Goal: Task Accomplishment & Management: Complete application form

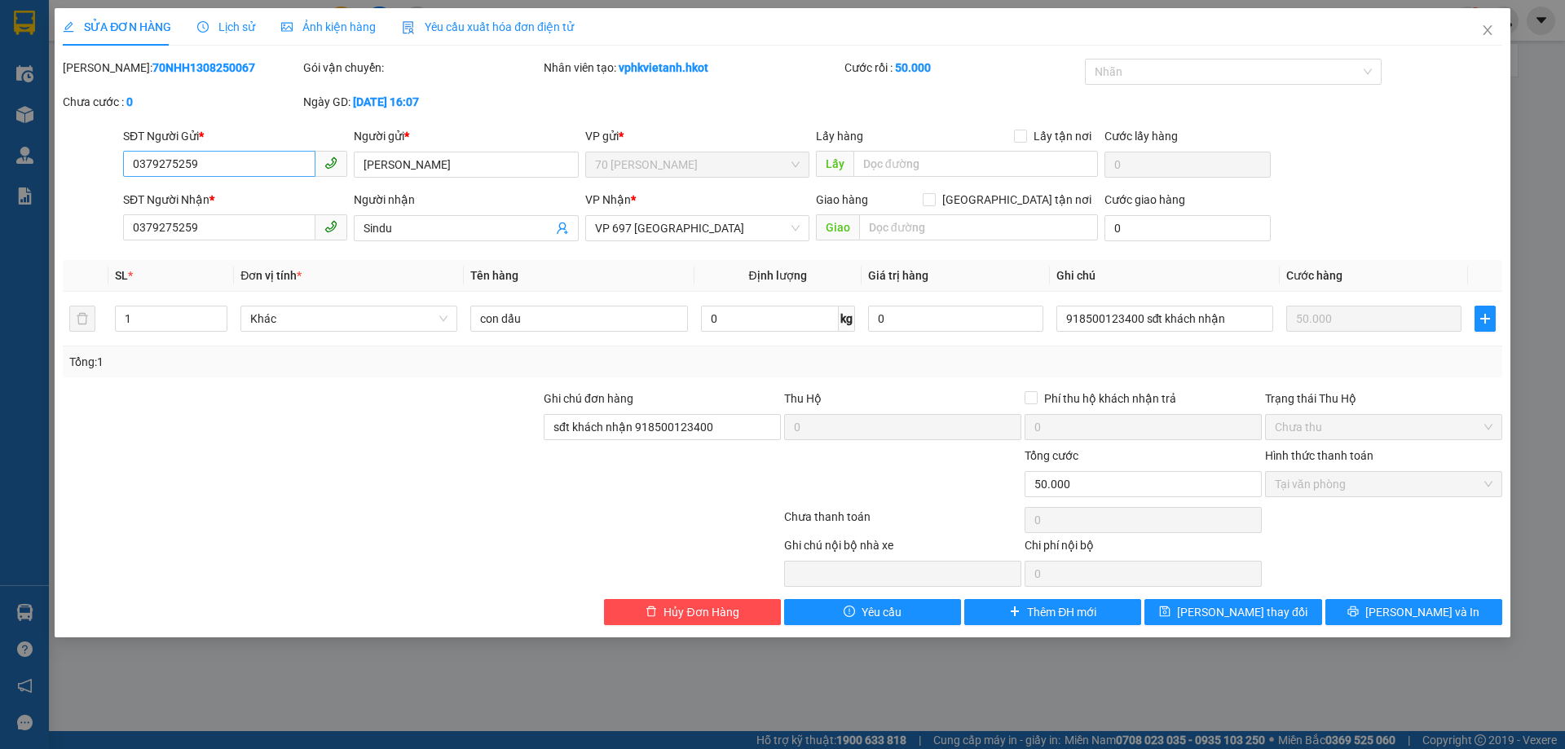
click at [206, 161] on input "0379275259" at bounding box center [219, 164] width 192 height 26
type input "0919920702"
click at [220, 232] on input "0379275259" at bounding box center [219, 227] width 192 height 26
click at [421, 168] on input "[PERSON_NAME]" at bounding box center [466, 165] width 224 height 26
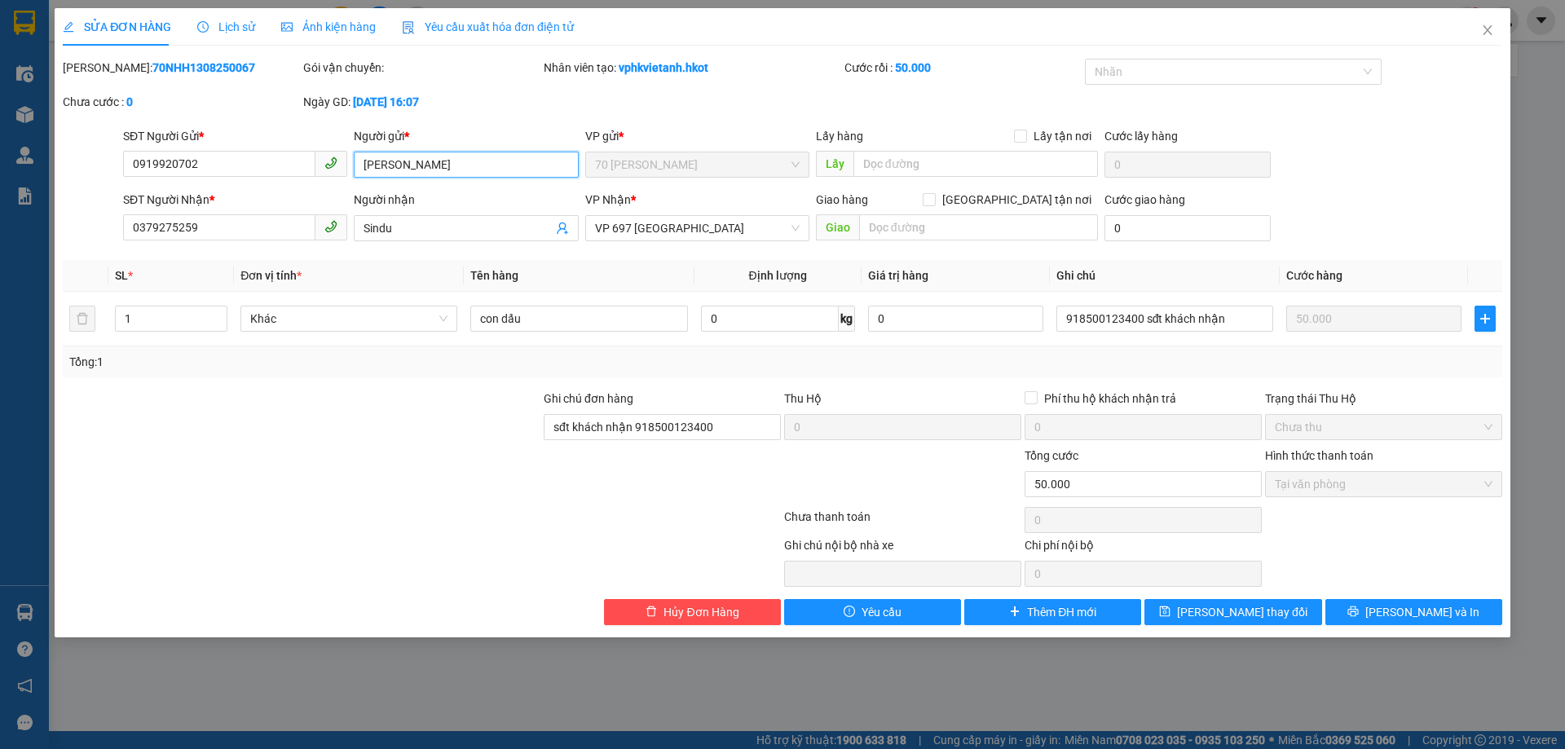
click at [421, 168] on input "[PERSON_NAME]" at bounding box center [466, 165] width 224 height 26
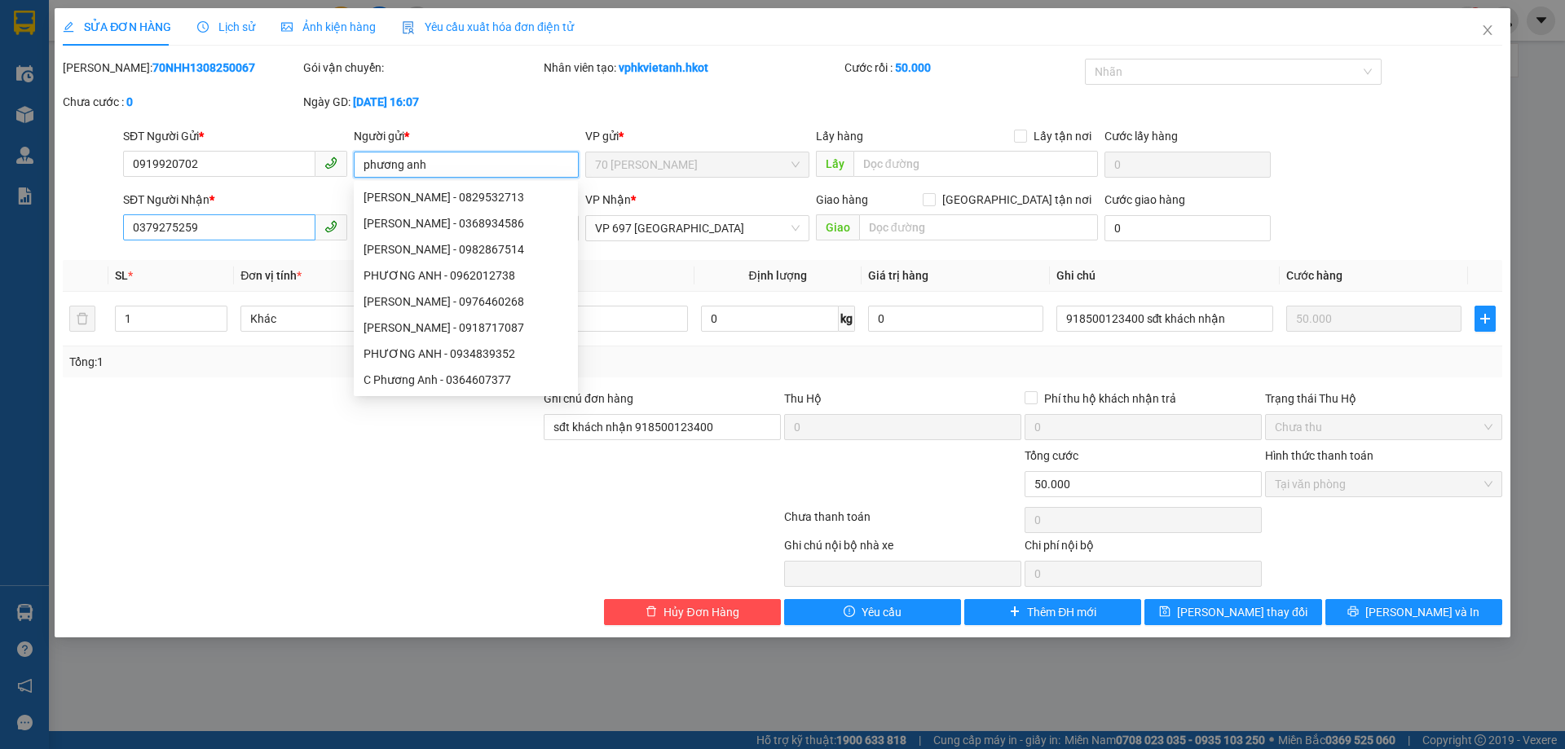
type input "phương anh"
click at [201, 221] on input "0379275259" at bounding box center [219, 227] width 192 height 26
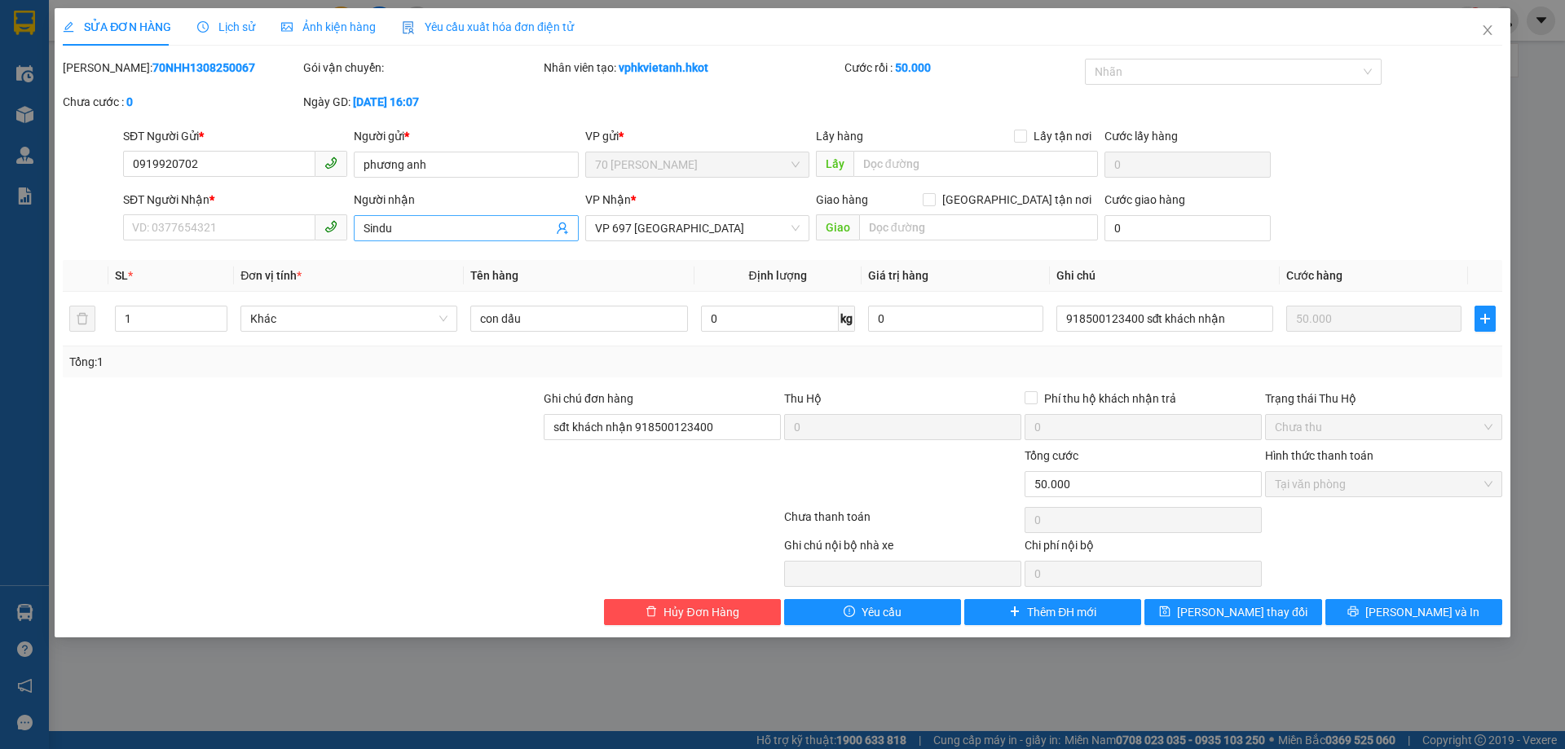
drag, startPoint x: 399, startPoint y: 239, endPoint x: 409, endPoint y: 236, distance: 10.3
click at [400, 239] on span "Sindu" at bounding box center [466, 228] width 224 height 26
click at [409, 236] on input "Sindu" at bounding box center [458, 228] width 188 height 18
type input "thảo vy"
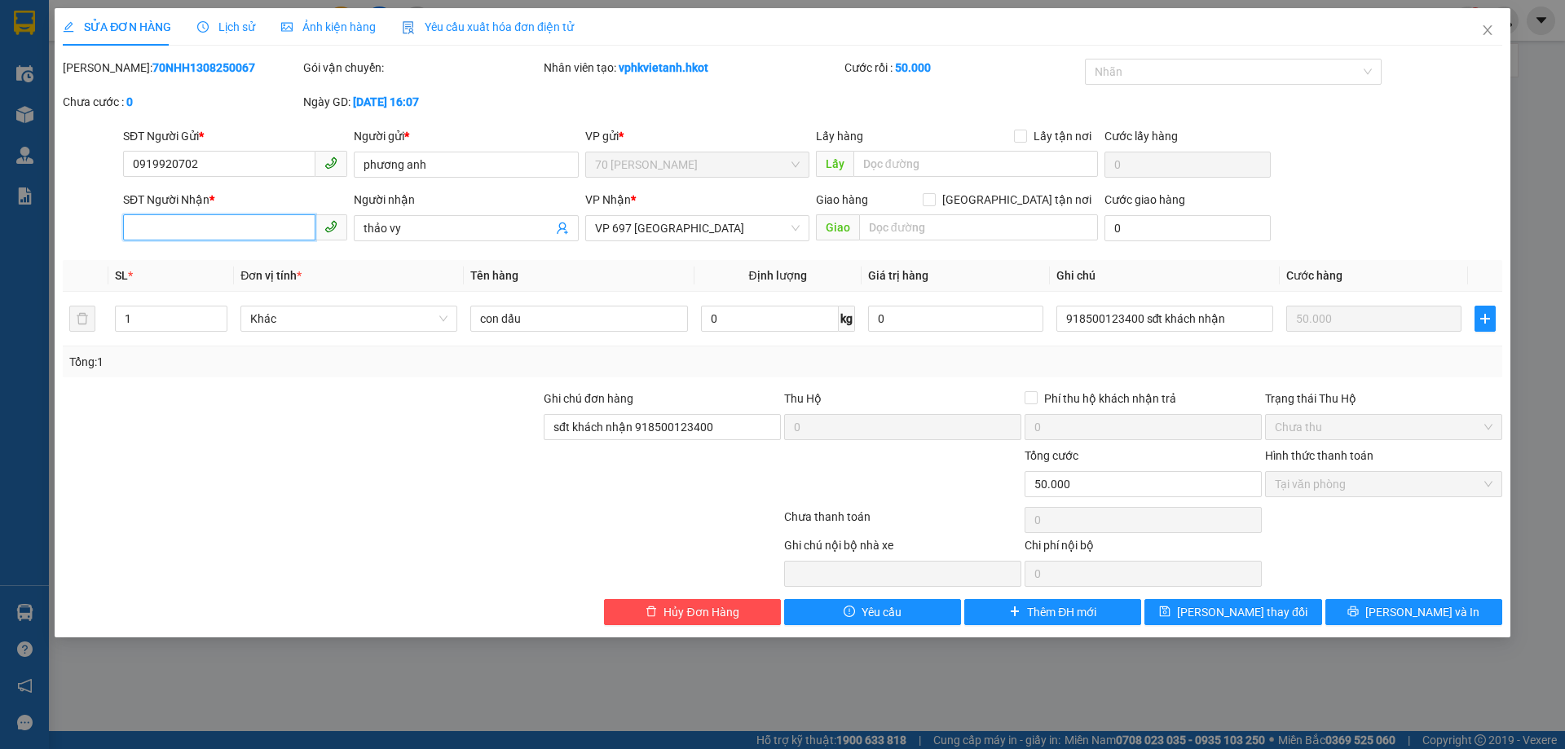
click at [174, 222] on input "SĐT Người Nhận *" at bounding box center [219, 227] width 192 height 26
click at [718, 222] on span "VP 697 [GEOGRAPHIC_DATA]" at bounding box center [697, 228] width 205 height 24
type input "0869271563"
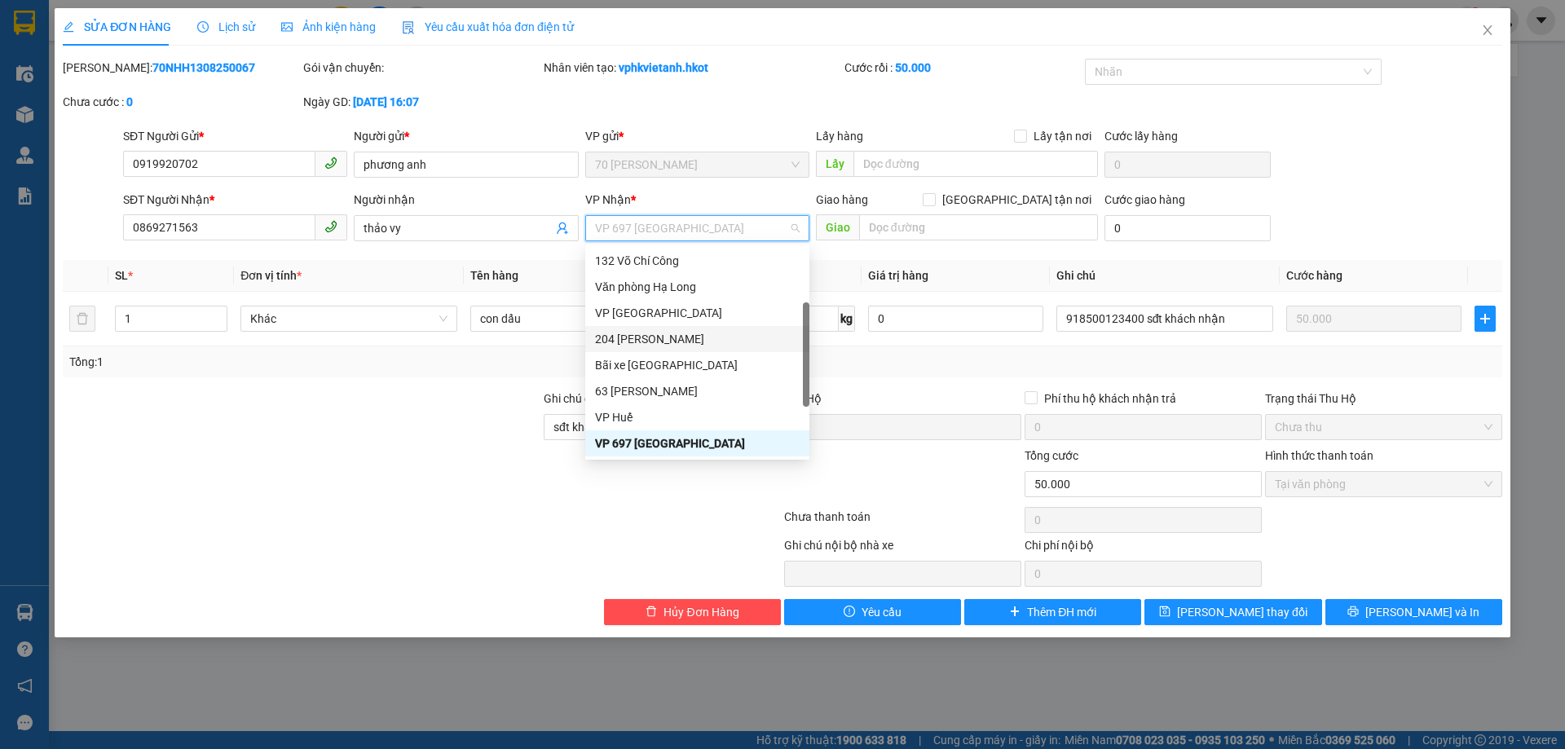
scroll to position [156, 0]
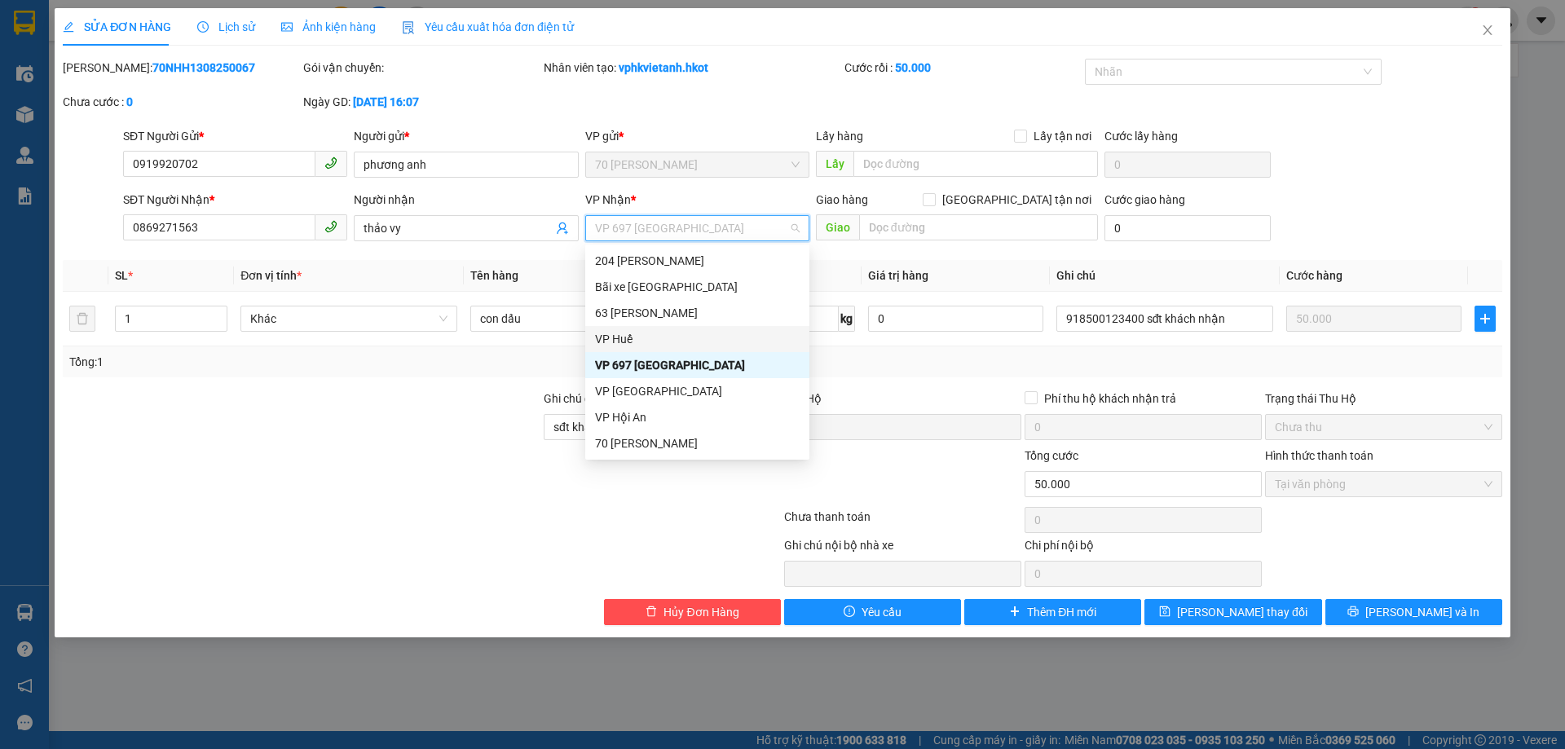
click at [634, 341] on div "VP Huế" at bounding box center [697, 339] width 205 height 18
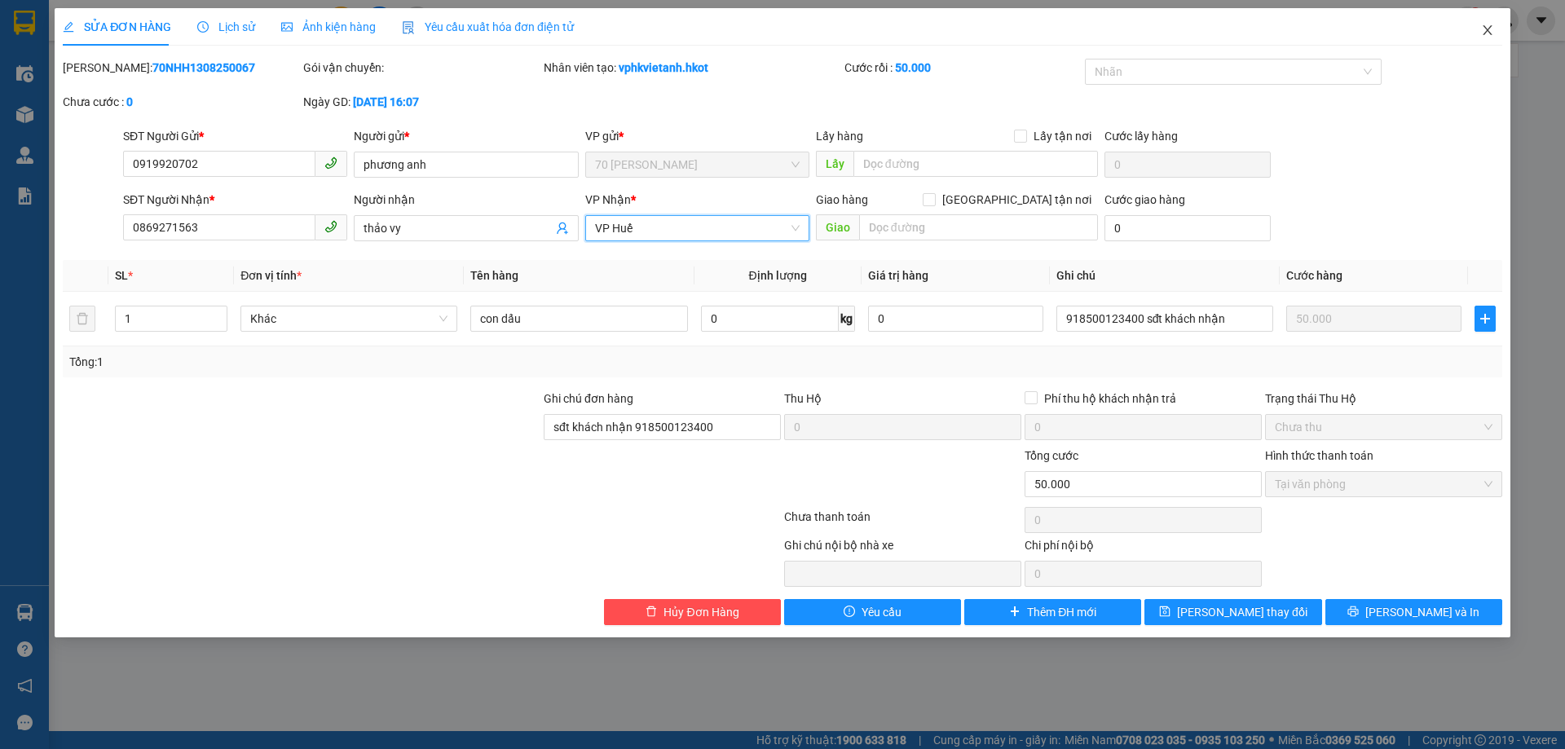
click at [1483, 32] on icon "close" at bounding box center [1487, 30] width 13 height 13
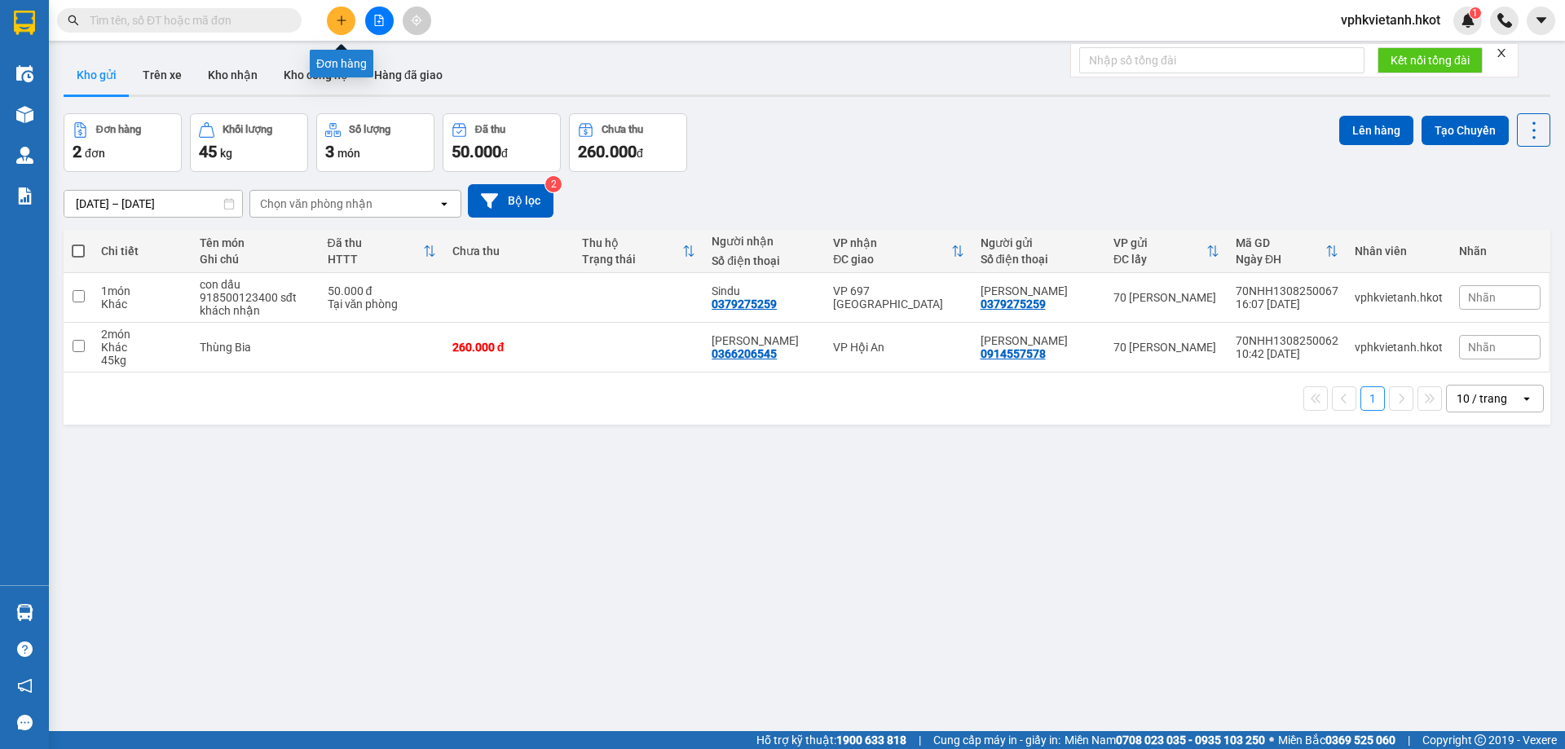
click at [346, 20] on icon "plus" at bounding box center [341, 20] width 11 height 11
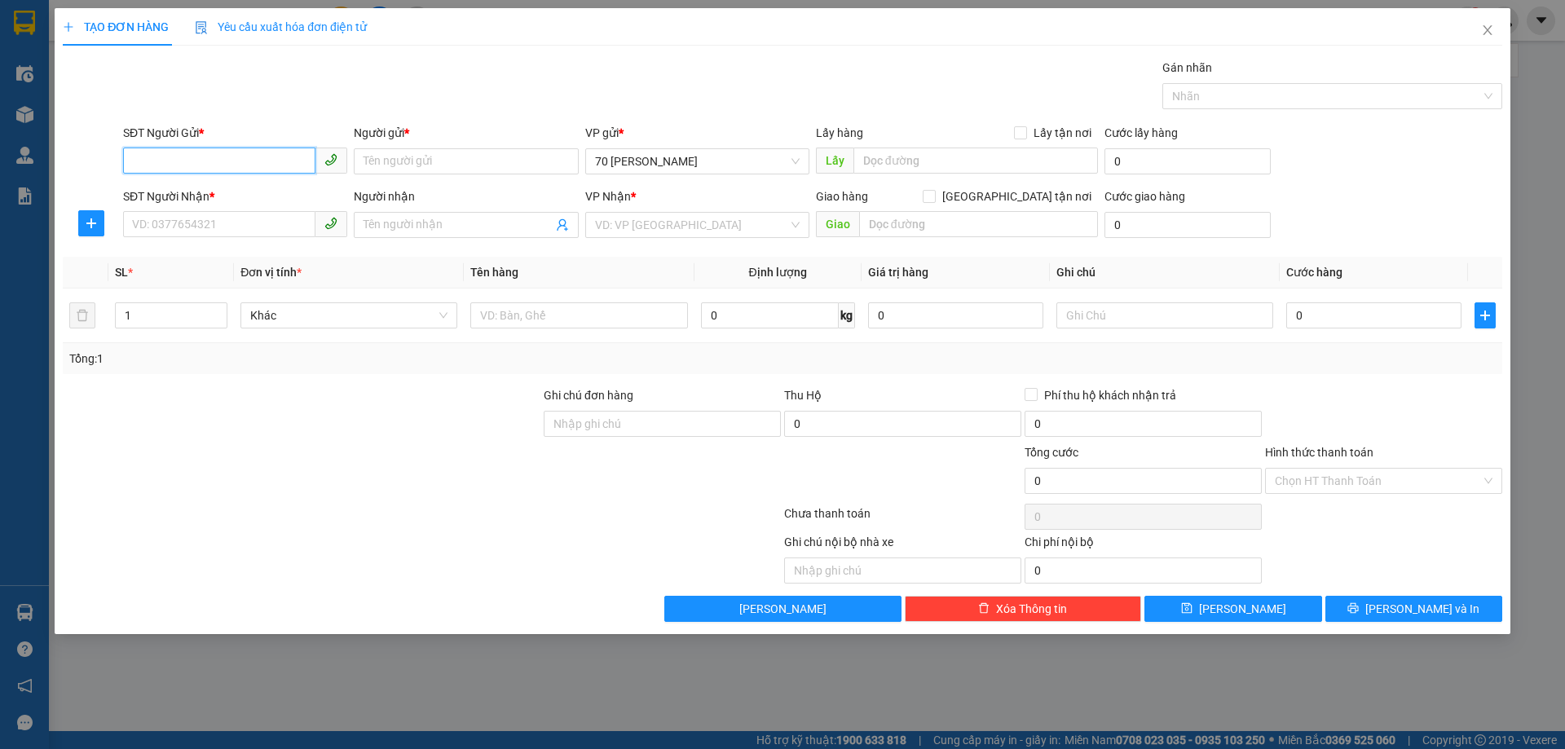
drag, startPoint x: 189, startPoint y: 161, endPoint x: 200, endPoint y: 161, distance: 10.6
click at [200, 161] on input "SĐT Người Gửi *" at bounding box center [219, 161] width 192 height 26
click at [483, 165] on input "Người gửi *" at bounding box center [466, 161] width 224 height 26
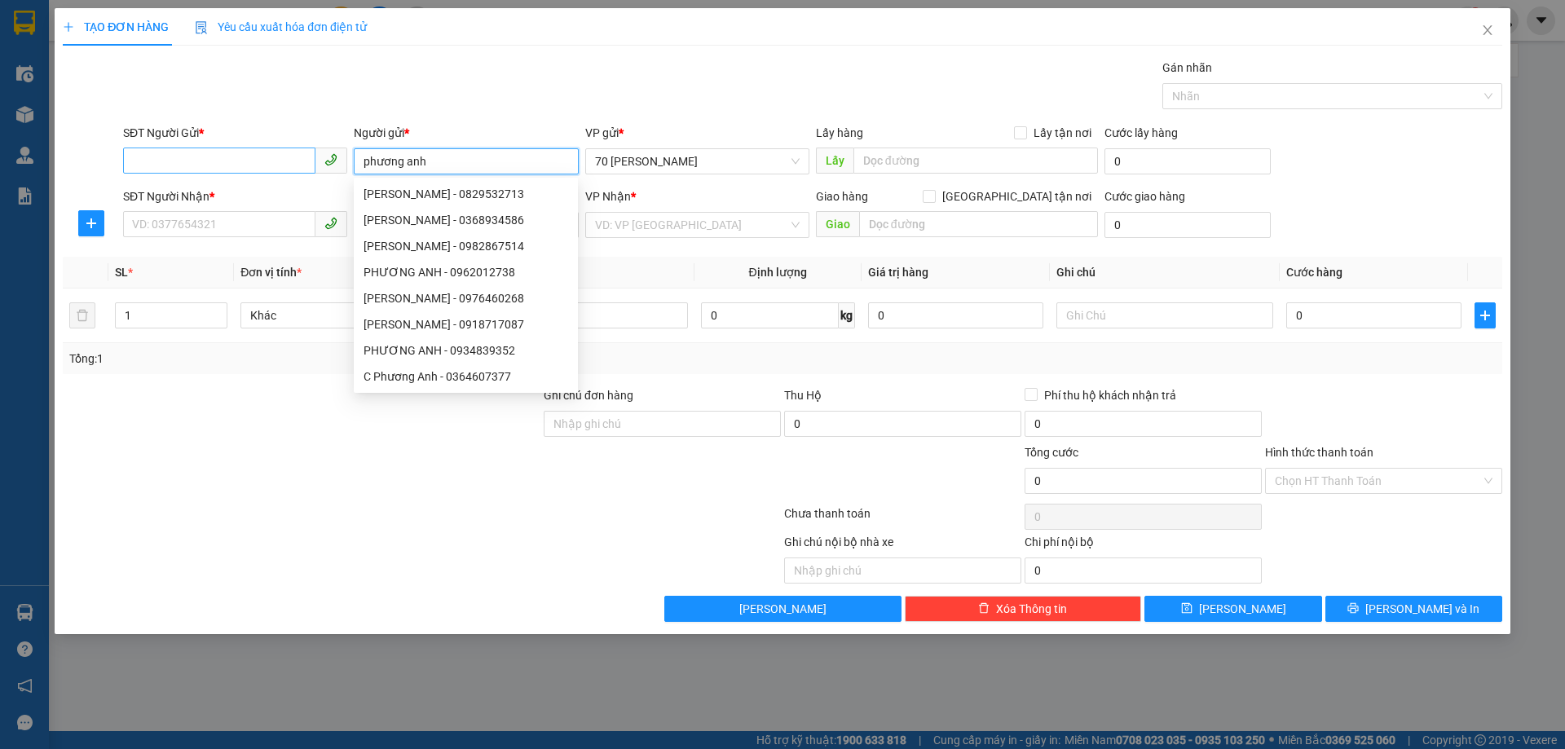
type input "phương anh"
click at [227, 162] on input "SĐT Người Gửi *" at bounding box center [219, 161] width 192 height 26
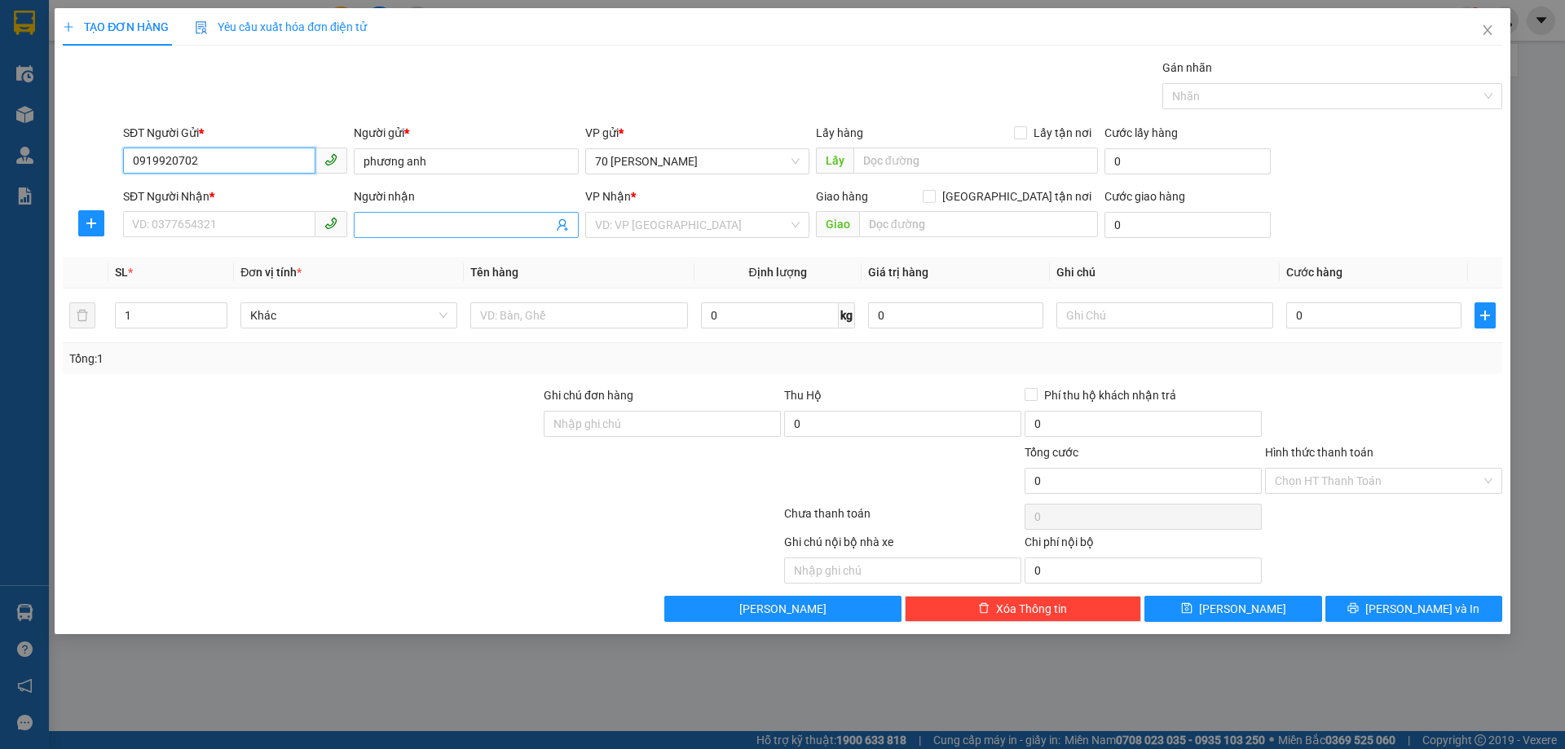
type input "0919920702"
click at [465, 227] on input "Người nhận" at bounding box center [458, 225] width 188 height 18
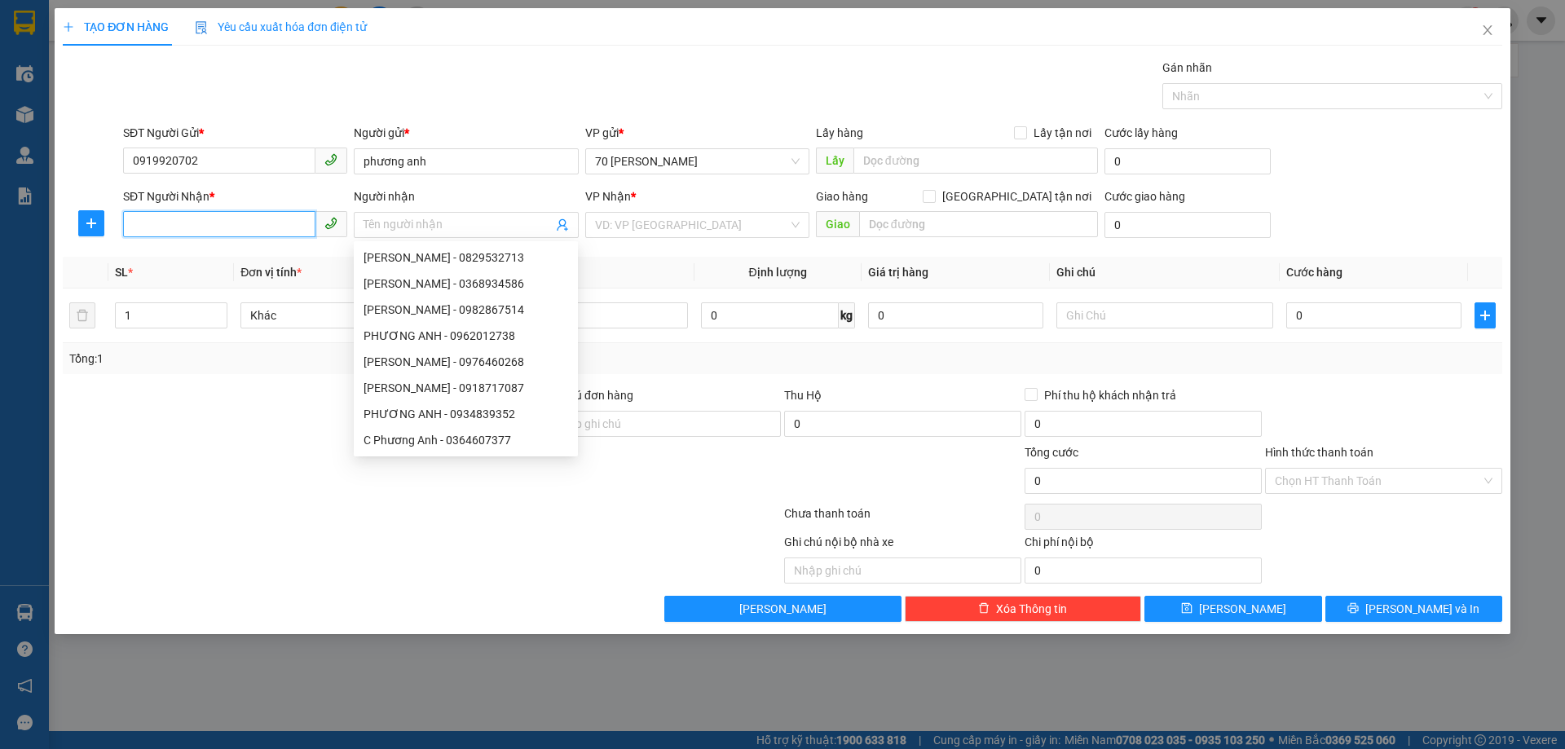
click at [223, 224] on input "SĐT Người Nhận *" at bounding box center [219, 224] width 192 height 26
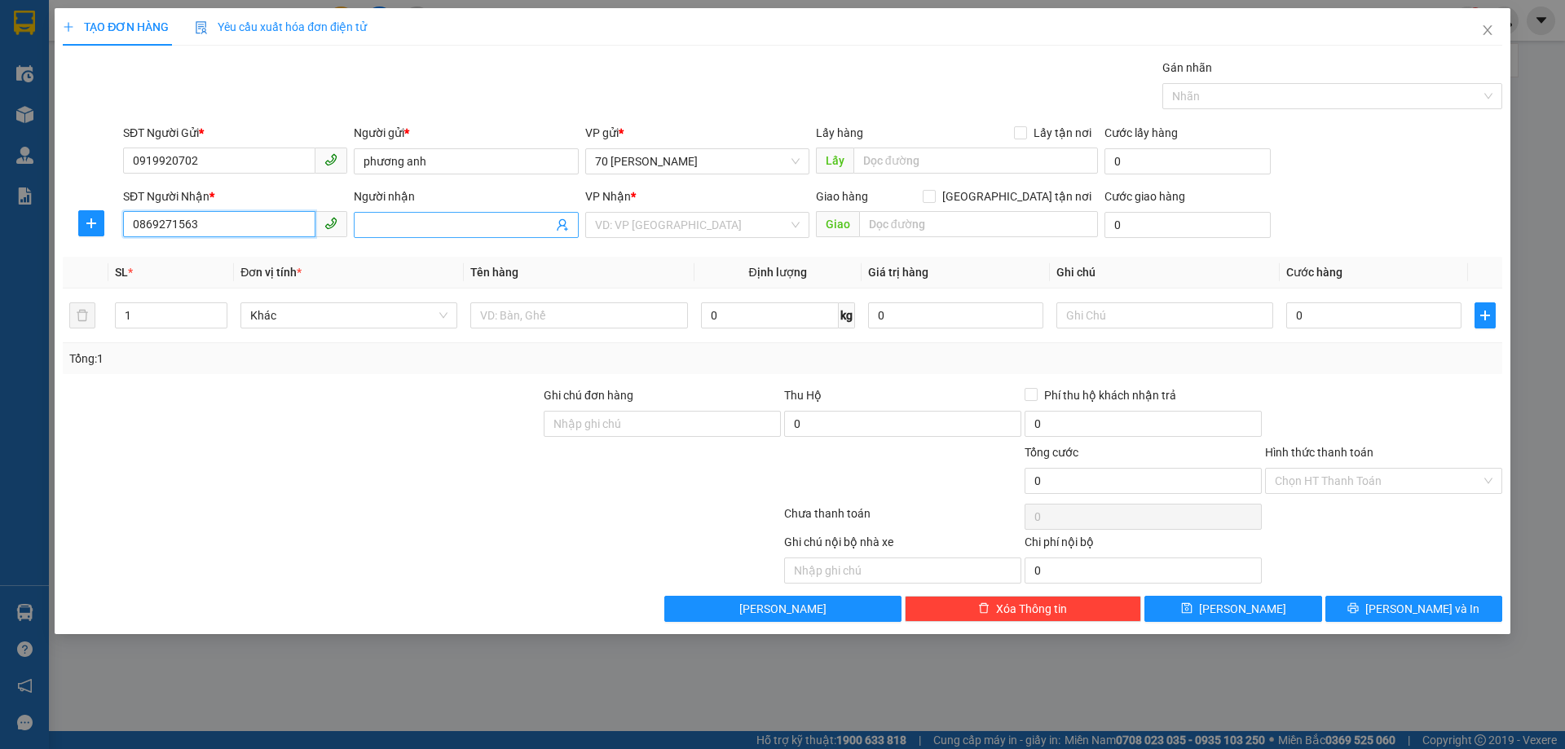
type input "0869271563"
click at [496, 229] on input "Người nhận" at bounding box center [458, 225] width 188 height 18
type input "thảo vy"
drag, startPoint x: 692, startPoint y: 221, endPoint x: 676, endPoint y: 214, distance: 17.6
click at [691, 221] on input "search" at bounding box center [691, 225] width 193 height 24
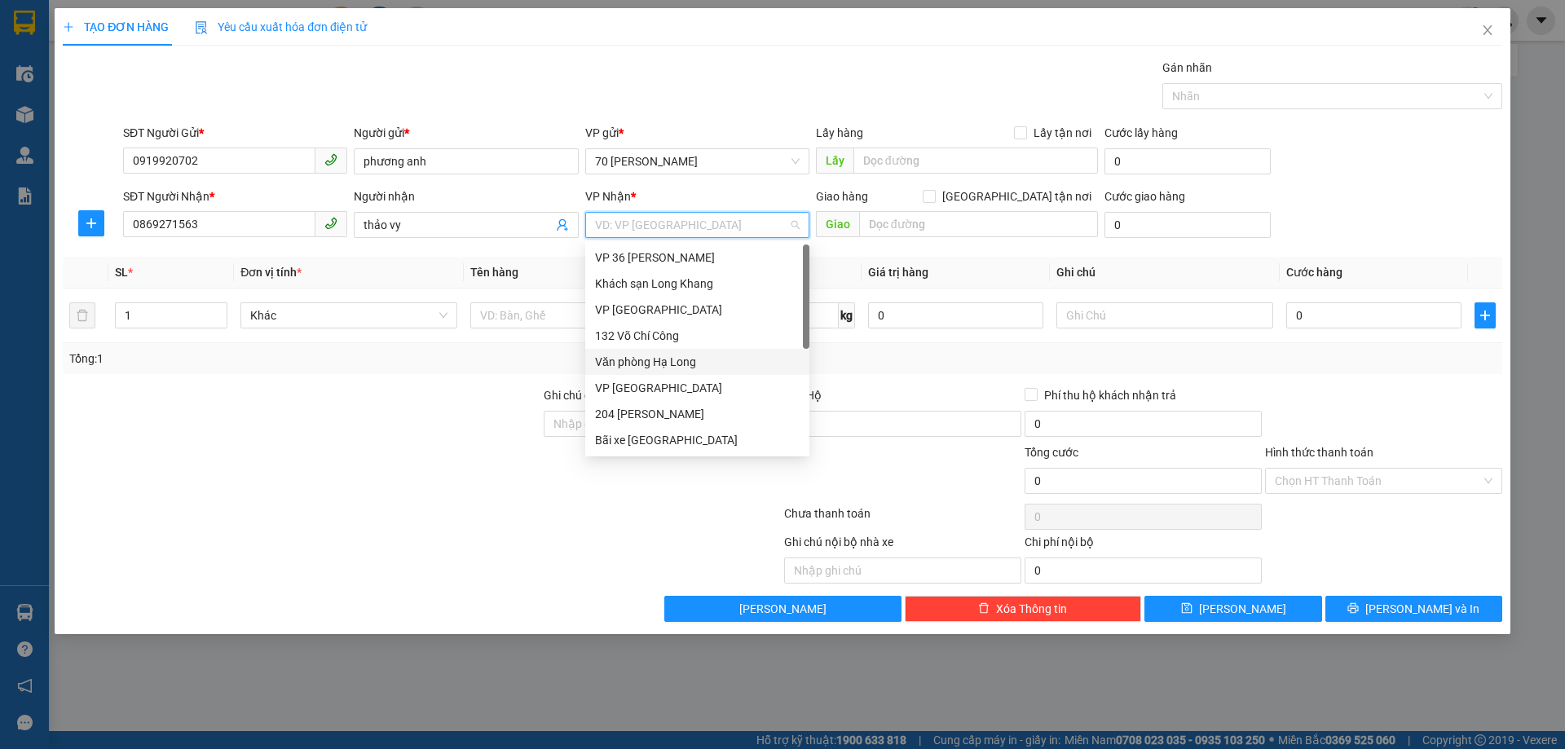
scroll to position [156, 0]
click at [659, 340] on div "VP Huế" at bounding box center [697, 336] width 205 height 18
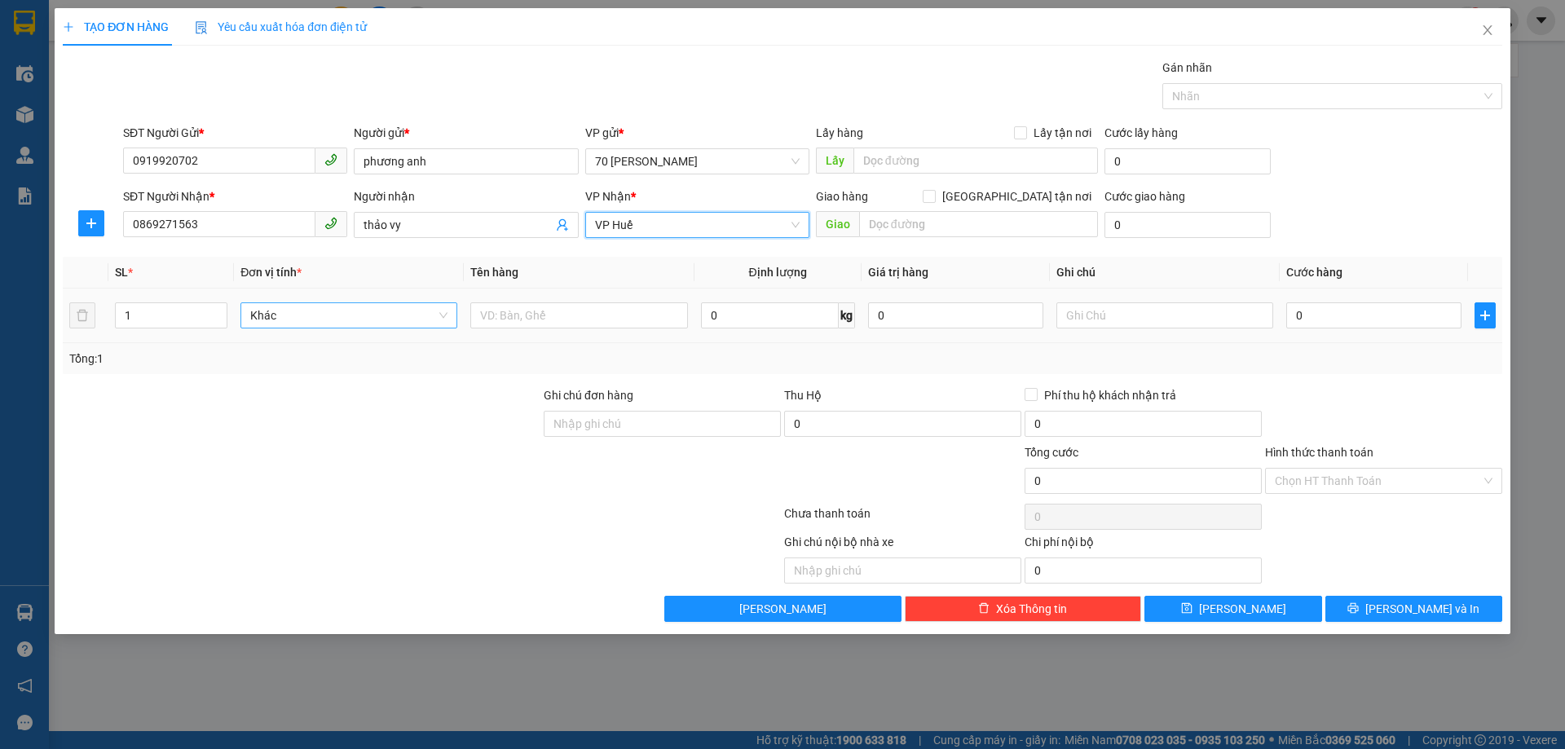
click at [321, 315] on span "Khác" at bounding box center [348, 315] width 197 height 24
click at [535, 315] on input "text" at bounding box center [578, 315] width 217 height 26
type input "ư"
type input "quần áo diễn"
click at [769, 333] on td "0 kg" at bounding box center [777, 316] width 167 height 55
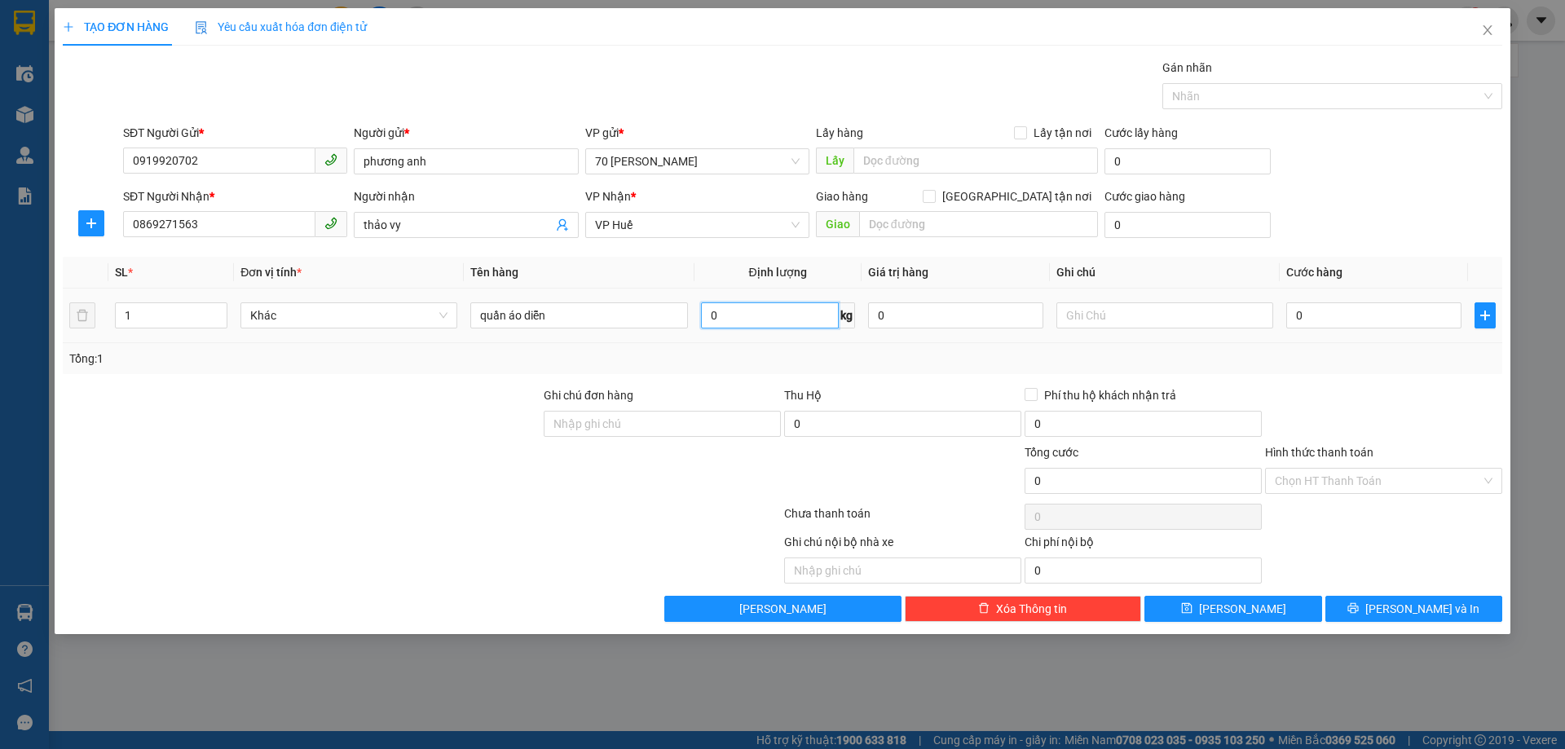
click at [778, 318] on input "0" at bounding box center [770, 315] width 138 height 26
type input "3"
type input "4"
click at [1359, 311] on input "0" at bounding box center [1373, 315] width 175 height 26
type input "7"
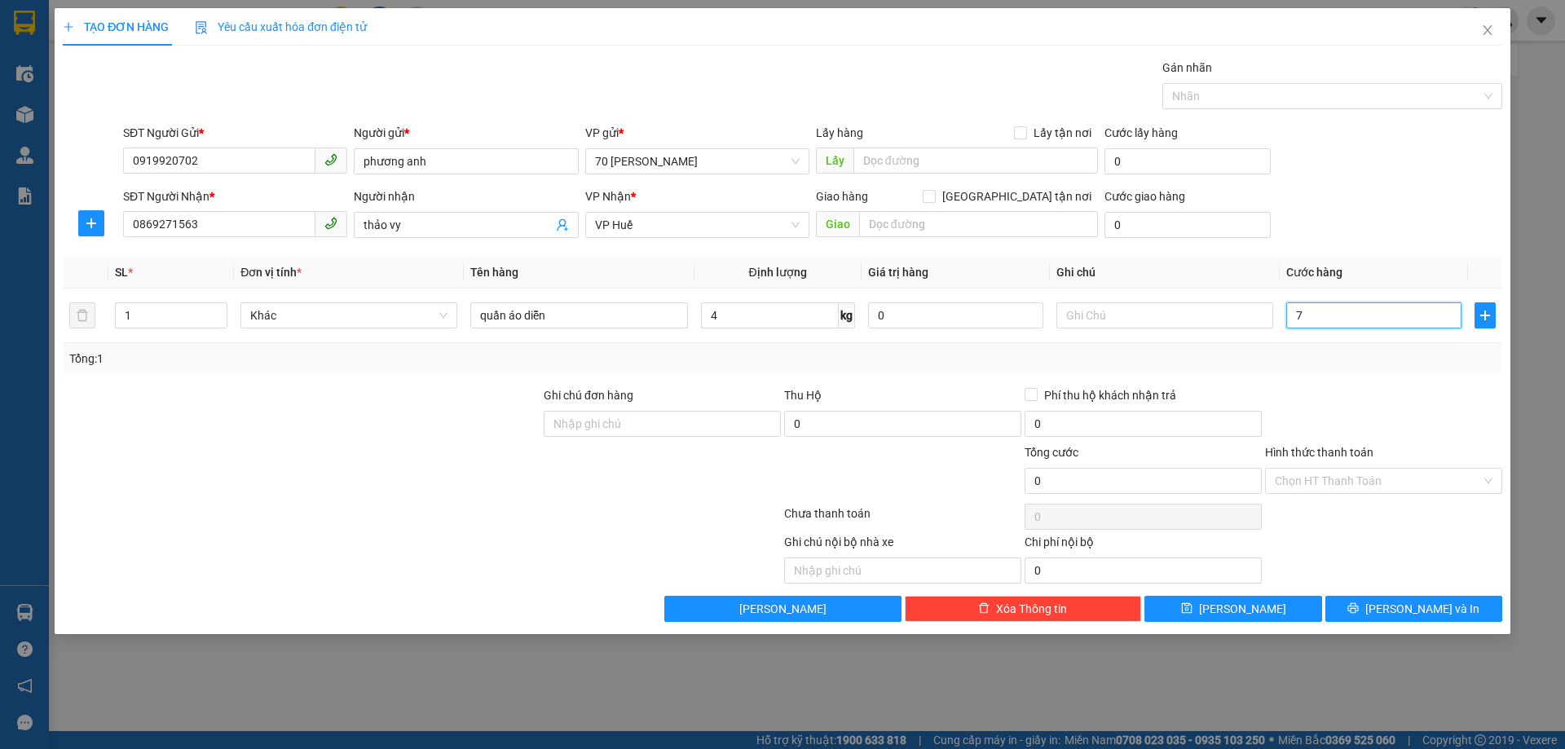
type input "7"
type input "70"
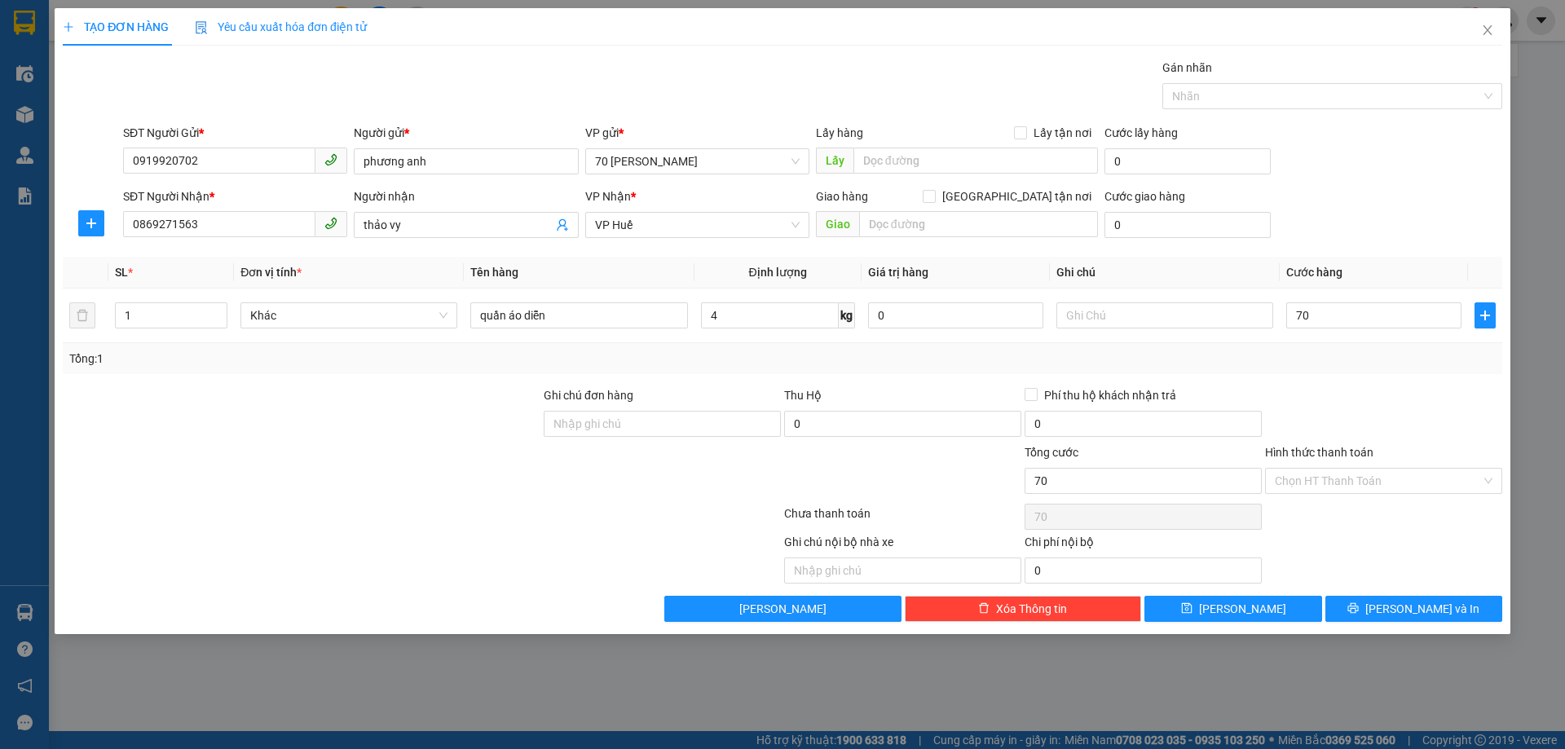
type input "70.000"
click at [1239, 394] on div "Phí thu hộ khách nhận trả" at bounding box center [1143, 395] width 237 height 18
click at [1030, 391] on input "Phí thu hộ khách nhận trả" at bounding box center [1030, 393] width 11 height 11
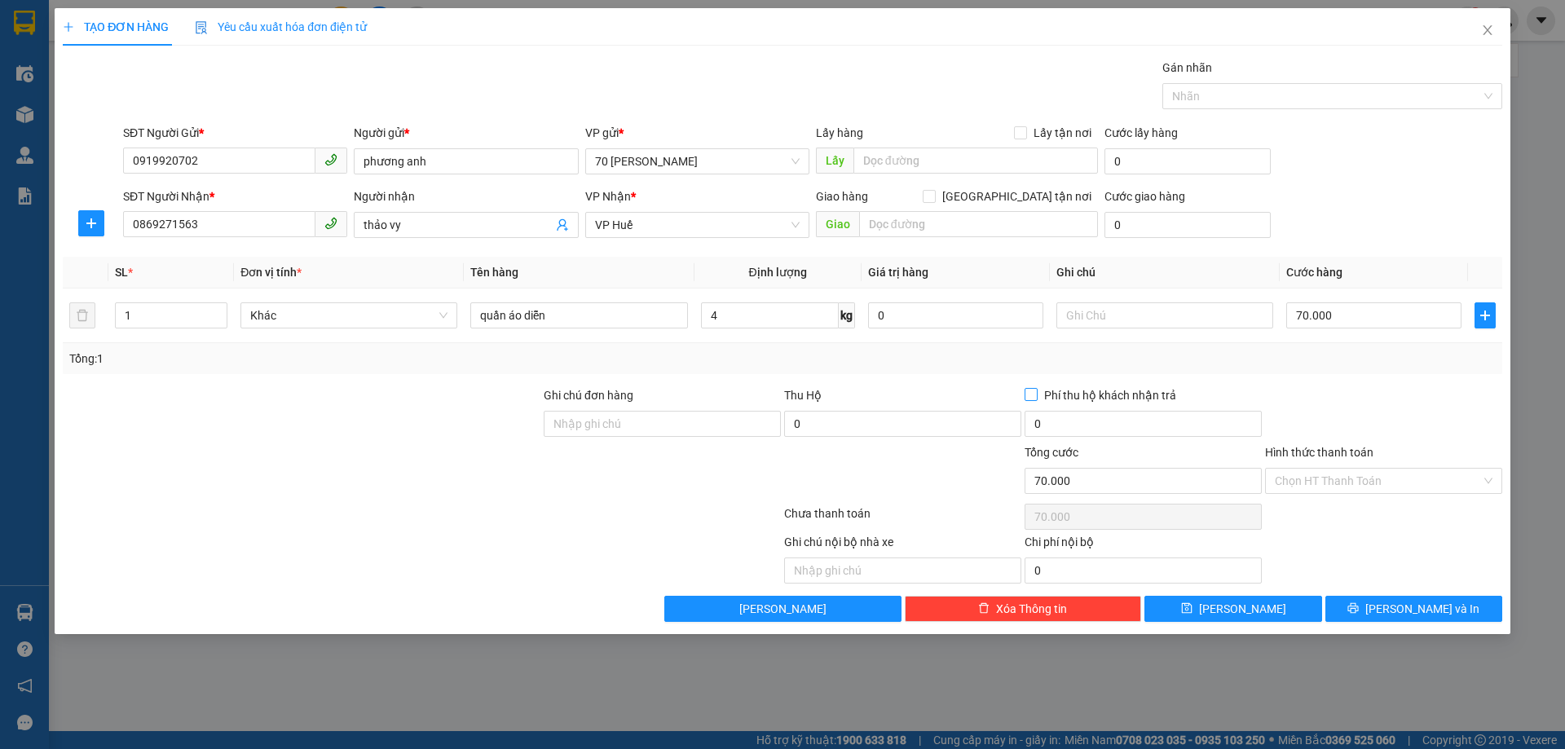
checkbox input "true"
click at [1275, 392] on div at bounding box center [1383, 414] width 240 height 57
click at [1395, 613] on button "[PERSON_NAME] và In" at bounding box center [1413, 609] width 177 height 26
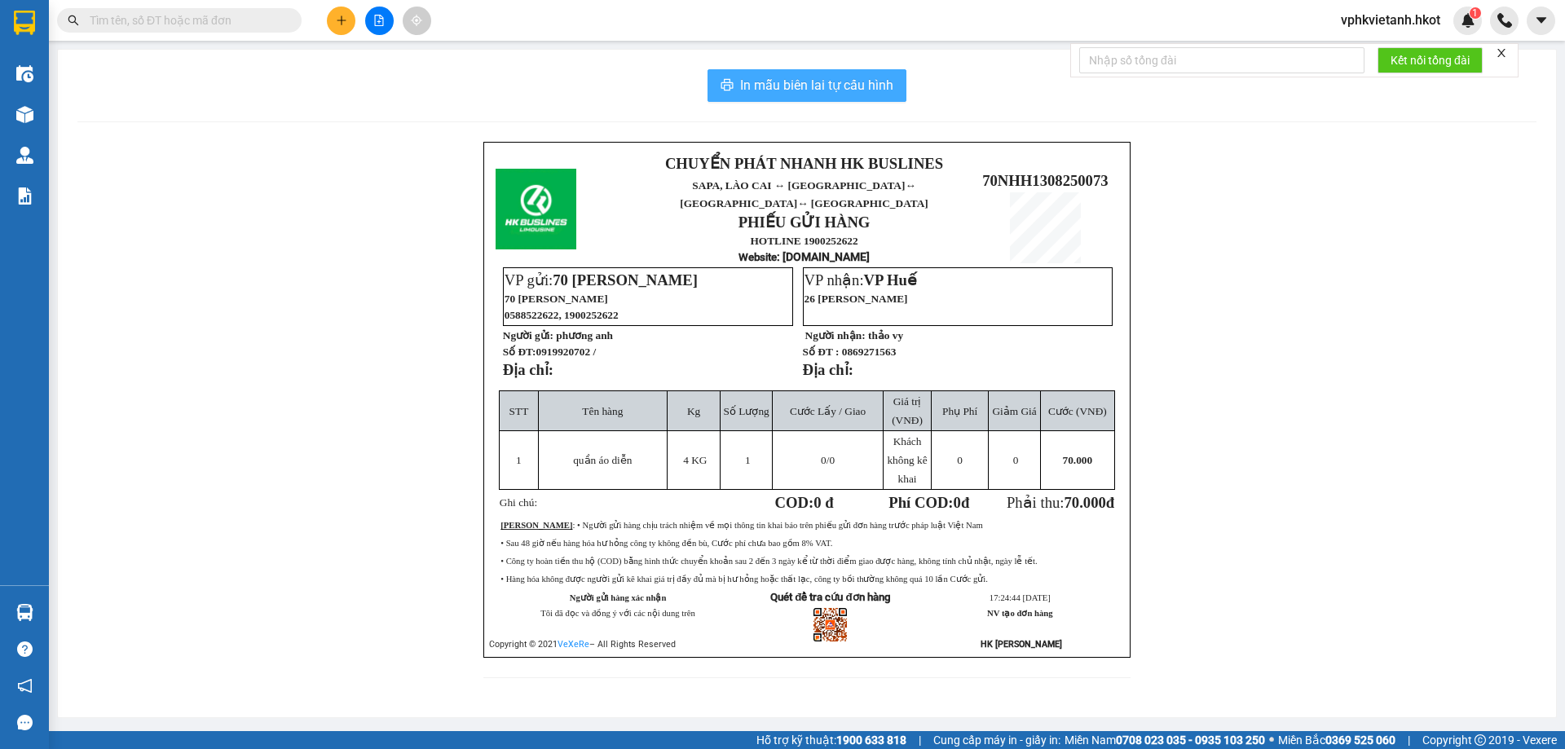
click at [854, 93] on span "In mẫu biên lai tự cấu hình" at bounding box center [816, 85] width 153 height 20
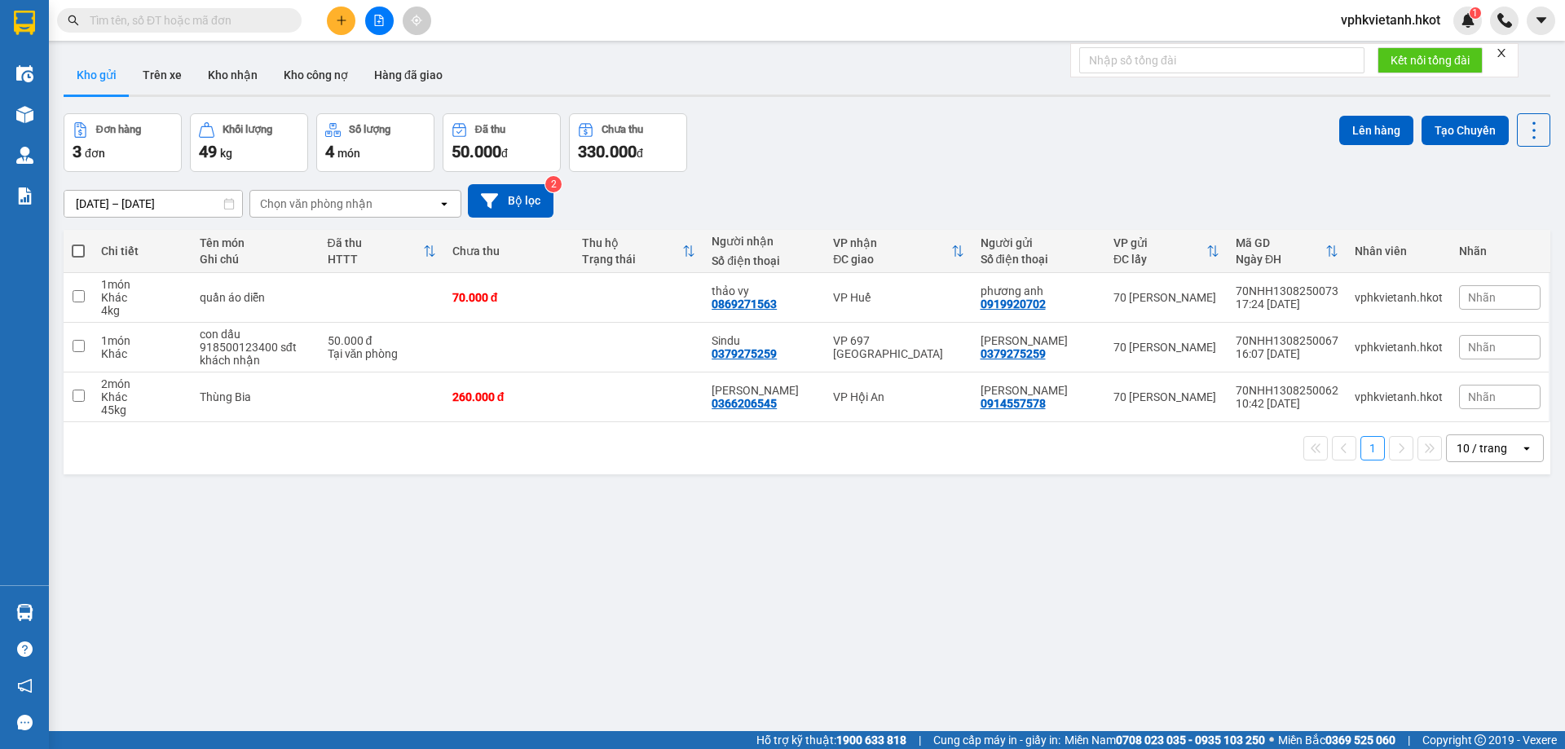
scroll to position [96, 0]
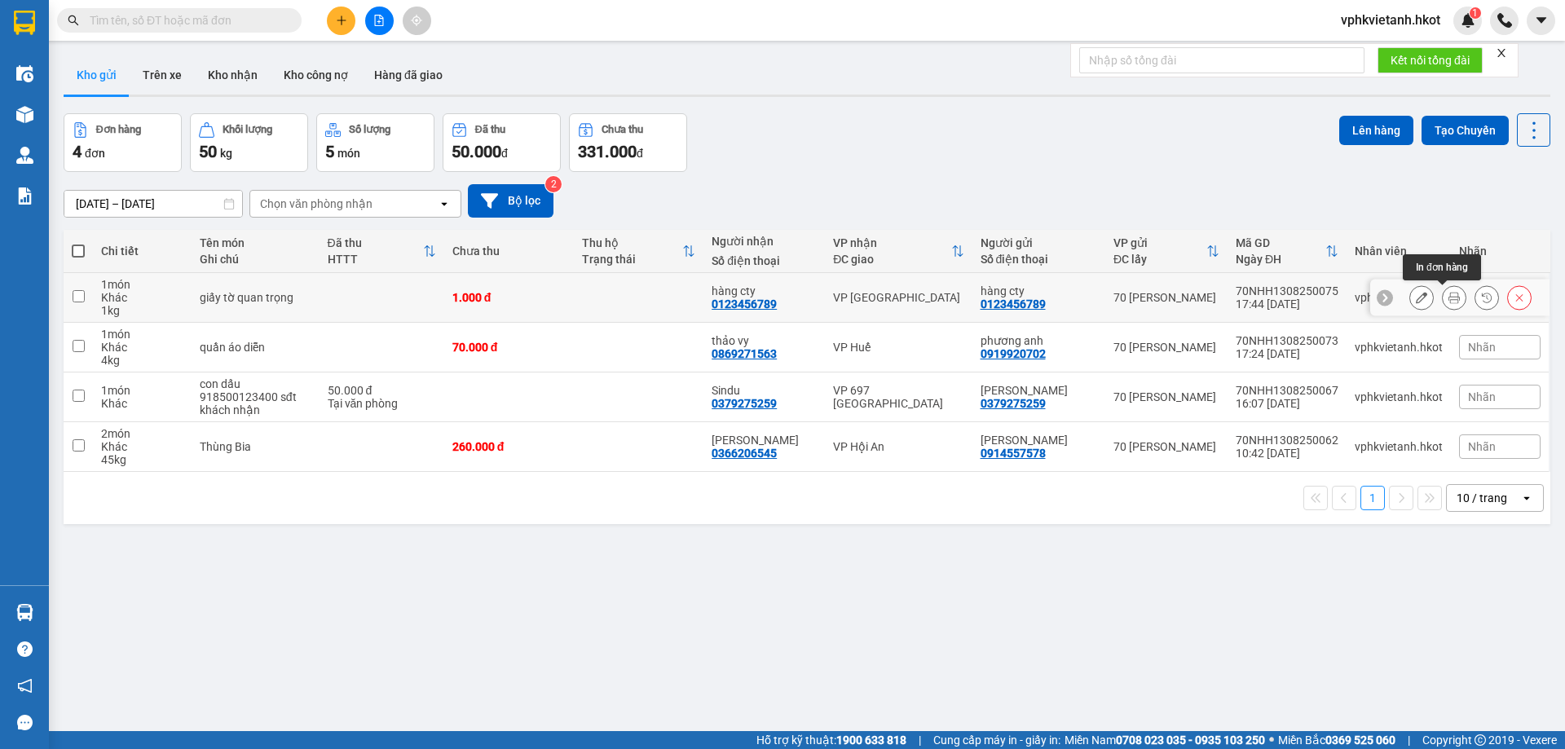
click at [1450, 302] on button at bounding box center [1454, 298] width 23 height 29
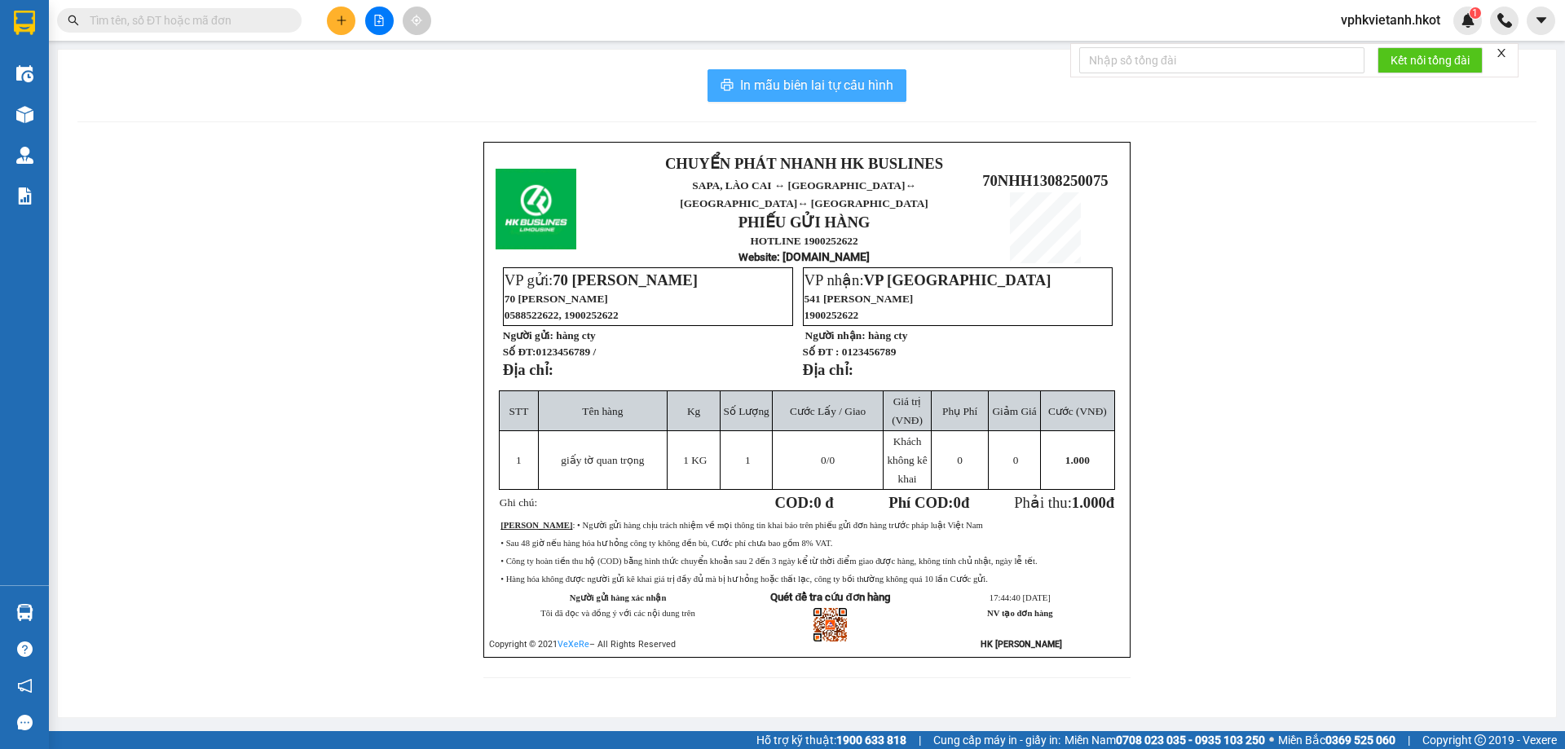
click at [802, 79] on span "In mẫu biên lai tự cấu hình" at bounding box center [816, 85] width 153 height 20
